Goal: Communication & Community: Answer question/provide support

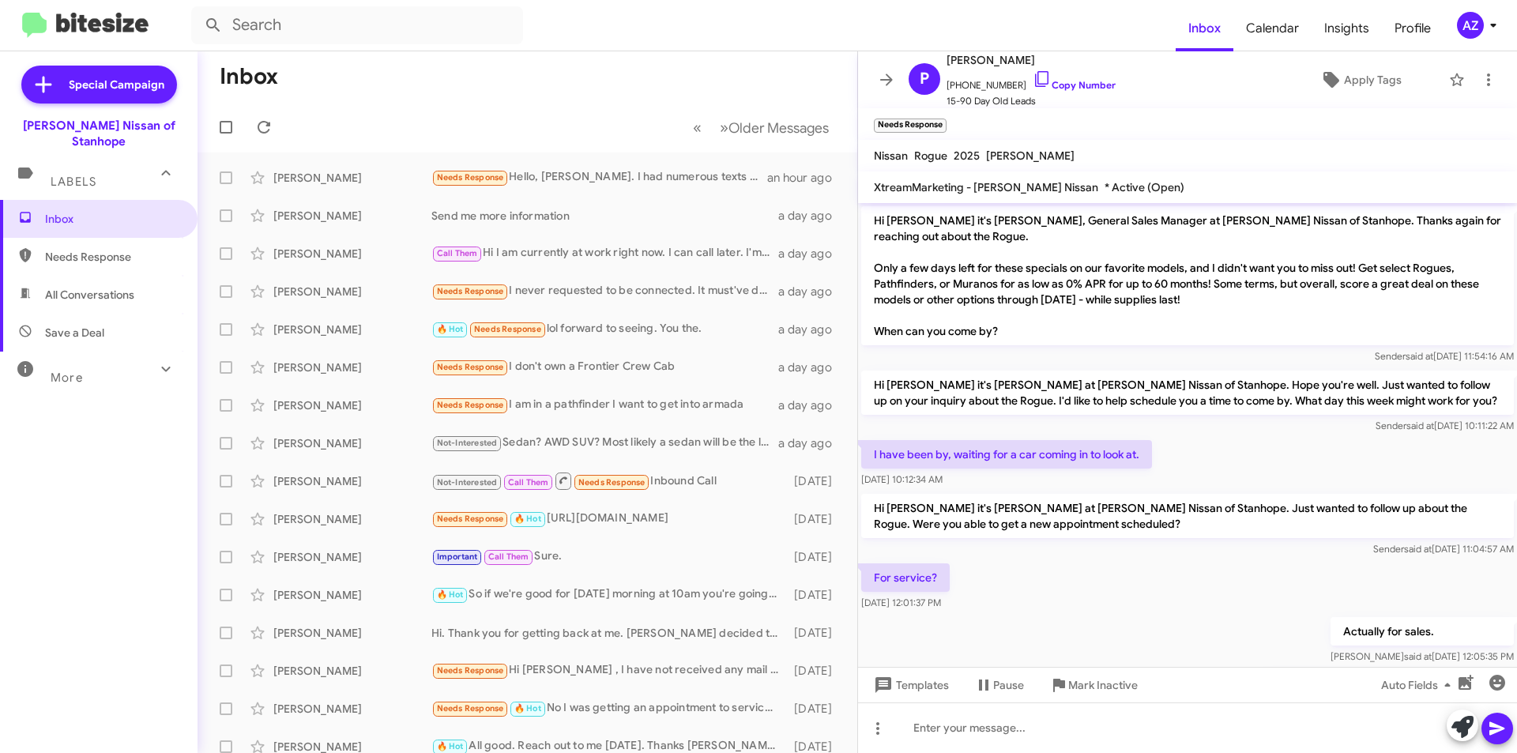
scroll to position [555, 0]
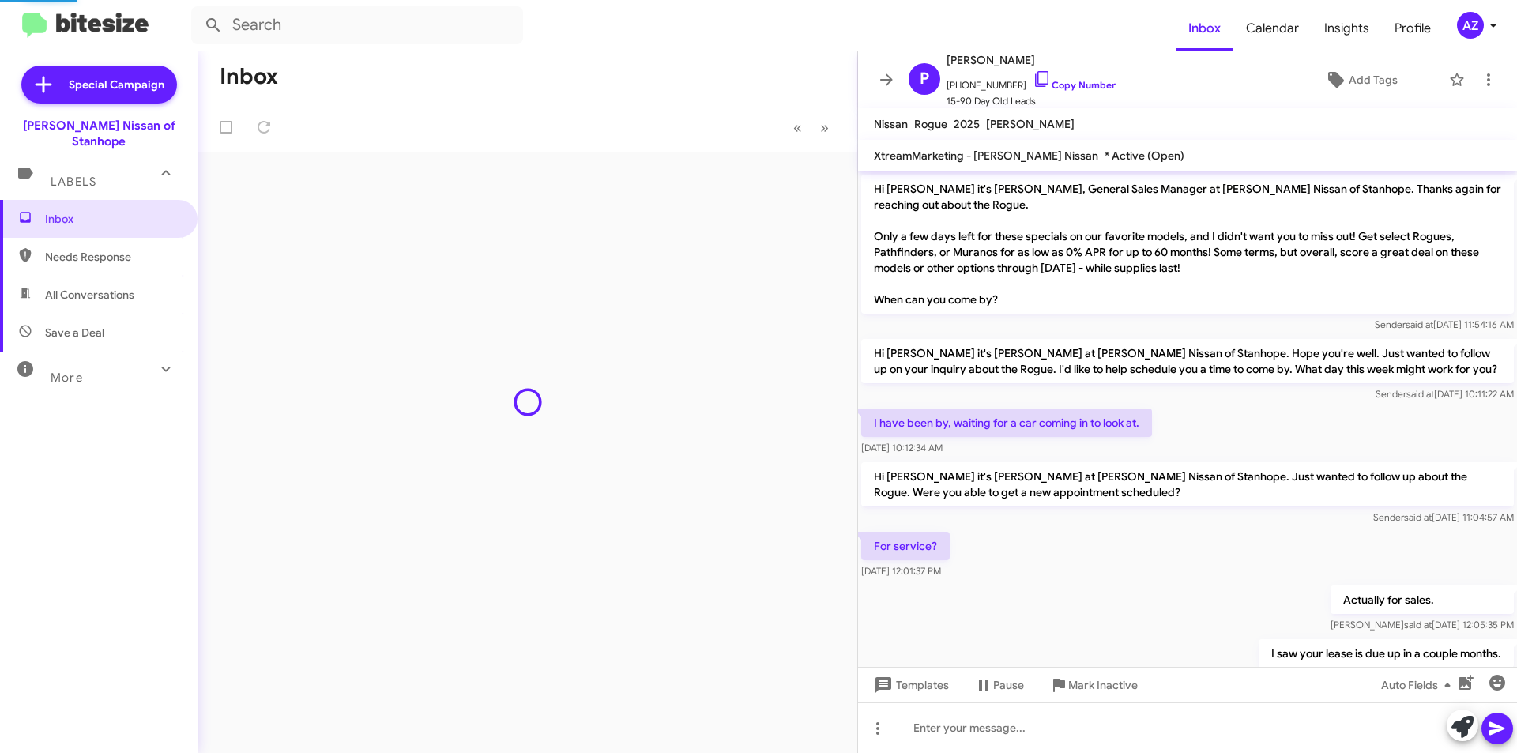
scroll to position [754, 0]
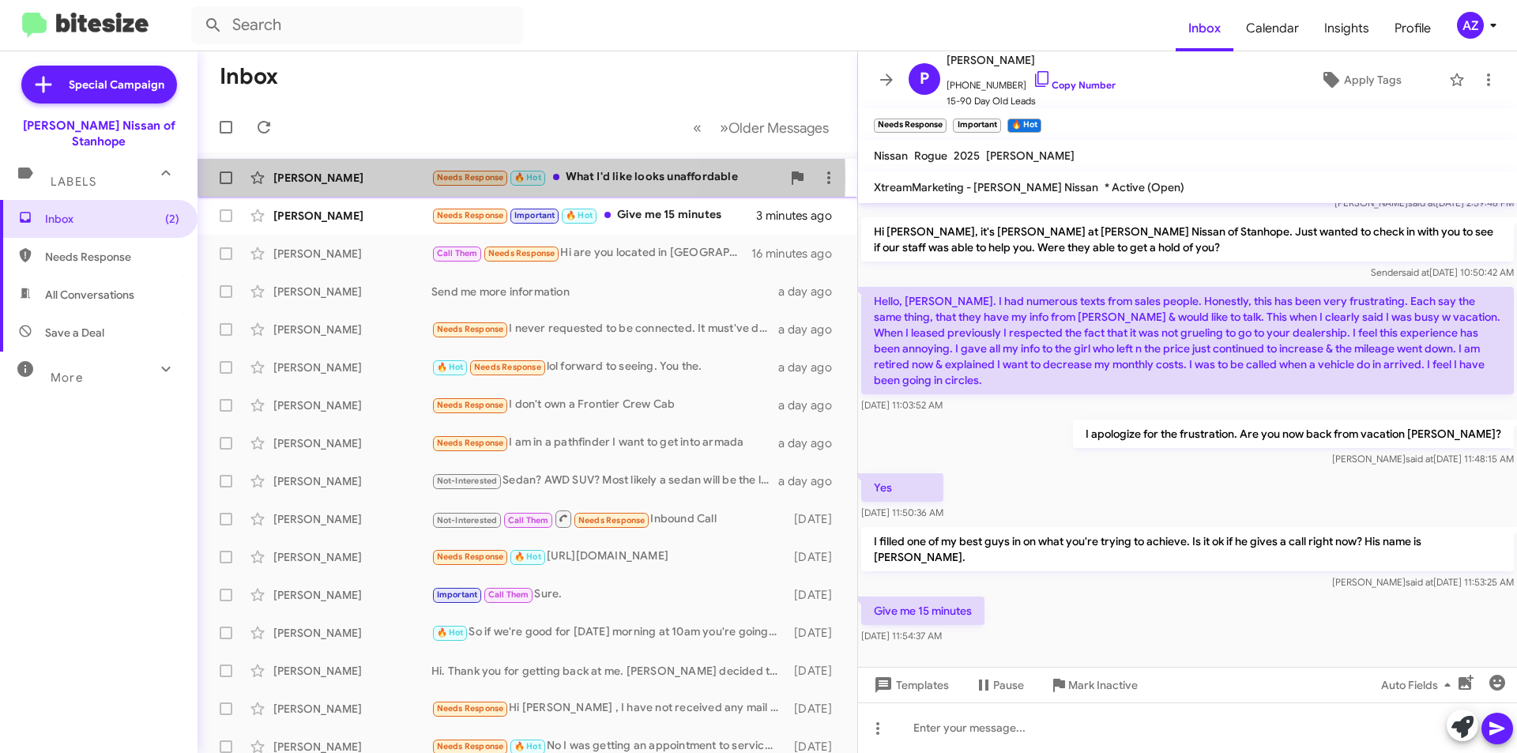
click at [370, 178] on div "[PERSON_NAME]" at bounding box center [352, 178] width 158 height 16
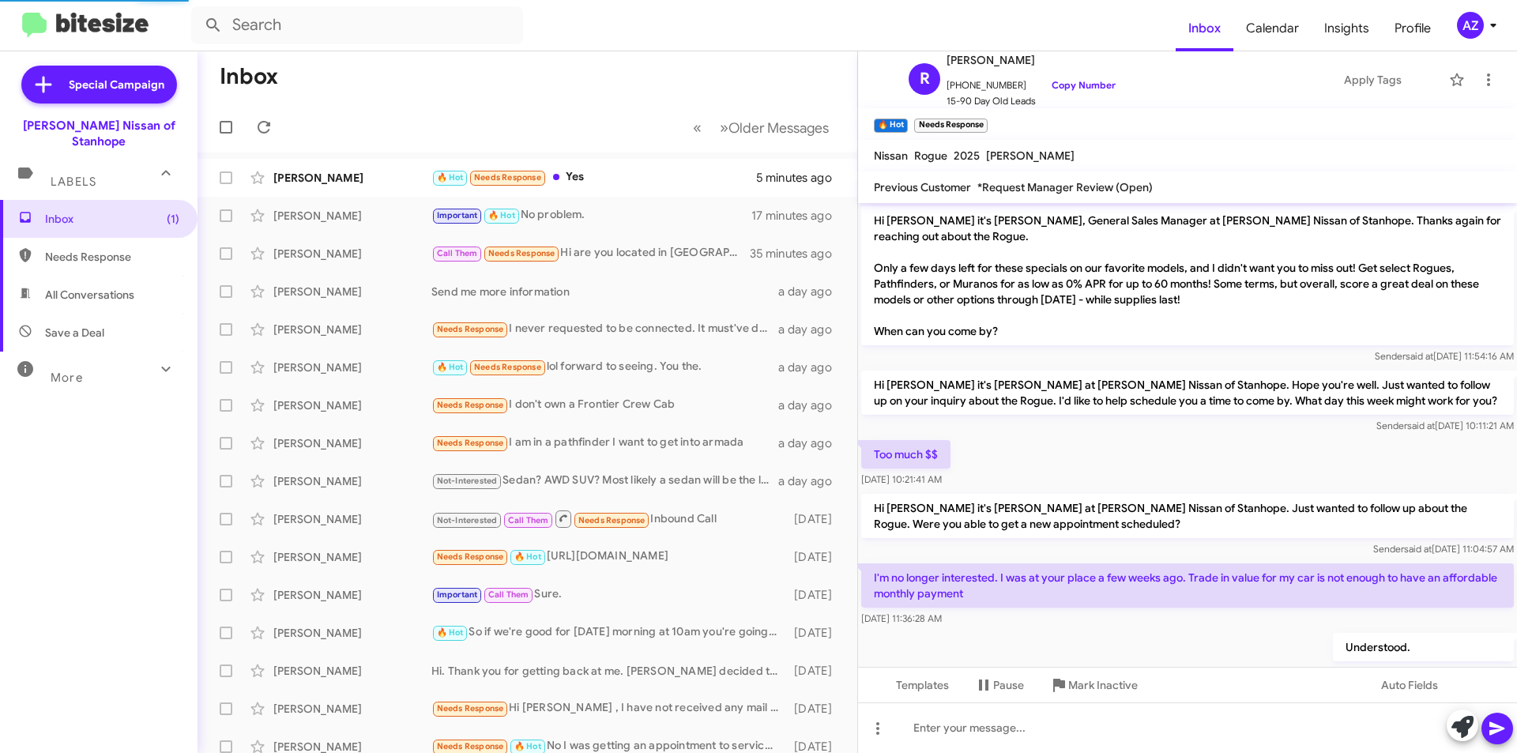
scroll to position [360, 0]
